Goal: Check status: Check status

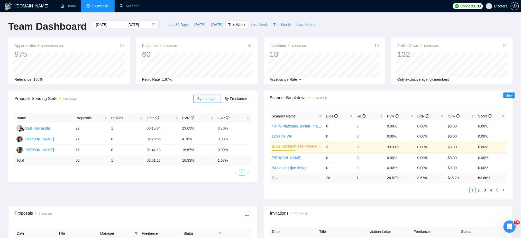
click at [260, 24] on span "Last Week" at bounding box center [259, 25] width 17 height 6
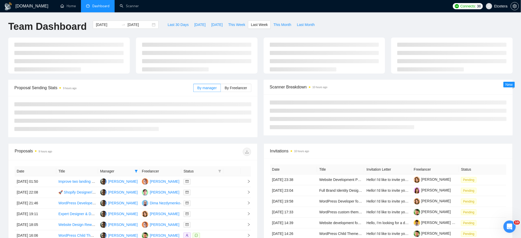
type input "[DATE]"
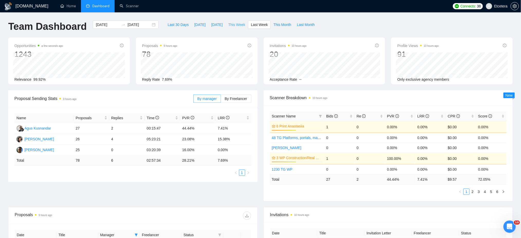
click at [234, 22] on span "This Week" at bounding box center [236, 25] width 17 height 6
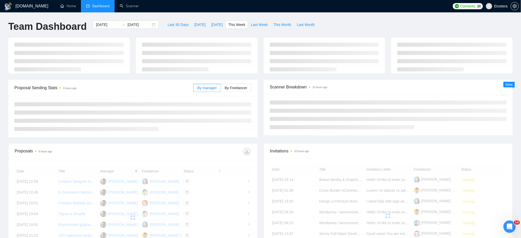
type input "[DATE]"
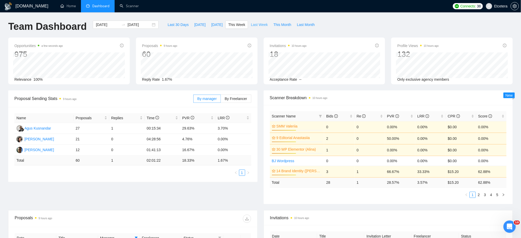
click at [251, 24] on span "Last Week" at bounding box center [259, 25] width 17 height 6
type input "[DATE]"
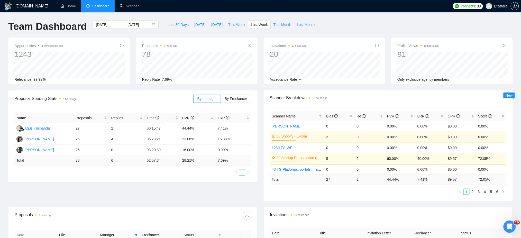
click at [231, 24] on span "This Week" at bounding box center [236, 25] width 17 height 6
type input "[DATE]"
